Goal: Navigation & Orientation: Find specific page/section

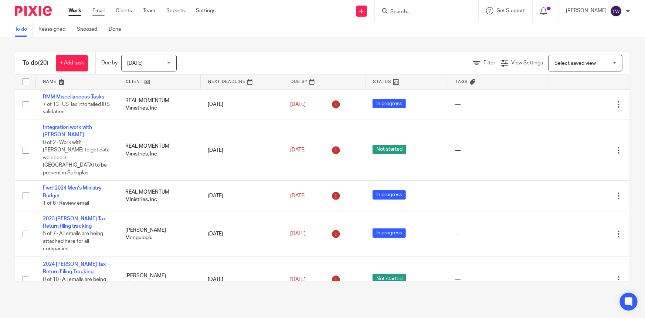
click at [98, 11] on link "Email" at bounding box center [98, 10] width 12 height 7
